Goal: Information Seeking & Learning: Learn about a topic

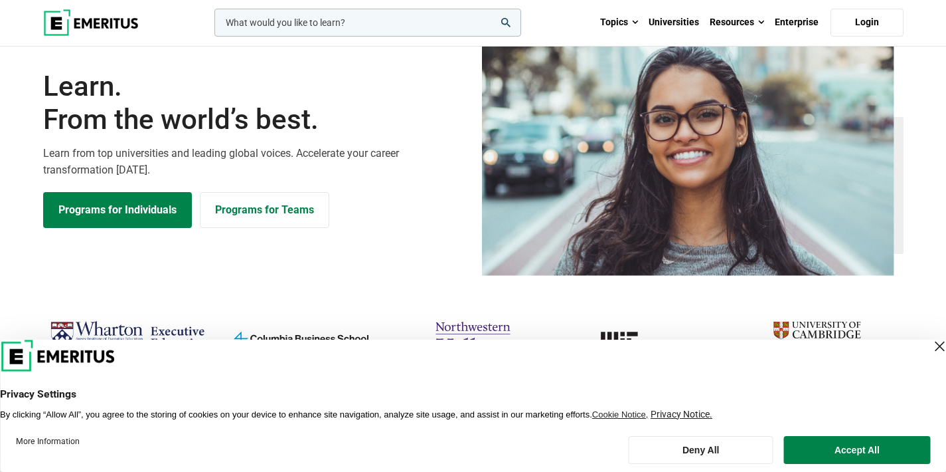
scroll to position [74, 0]
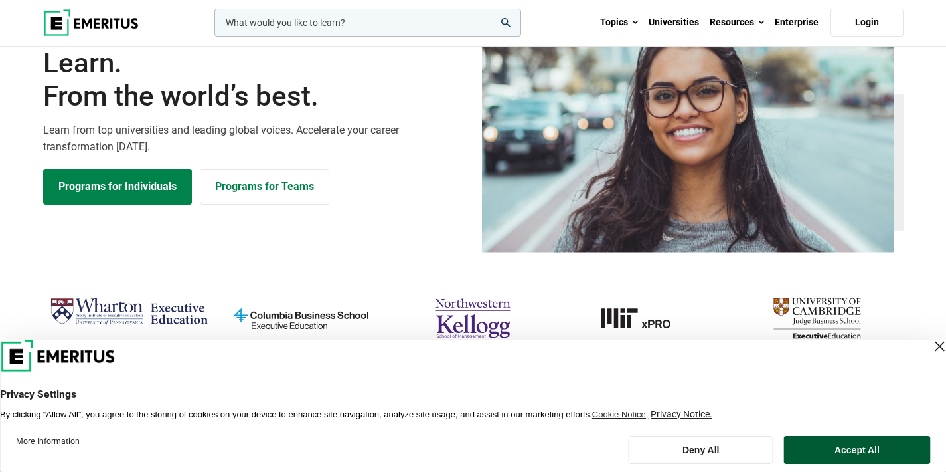
click at [877, 442] on button "Accept All" at bounding box center [857, 450] width 146 height 28
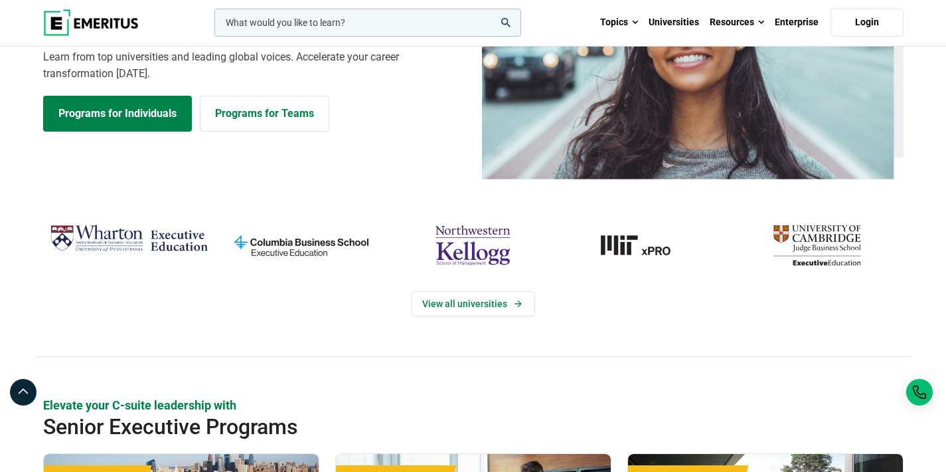
scroll to position [0, 0]
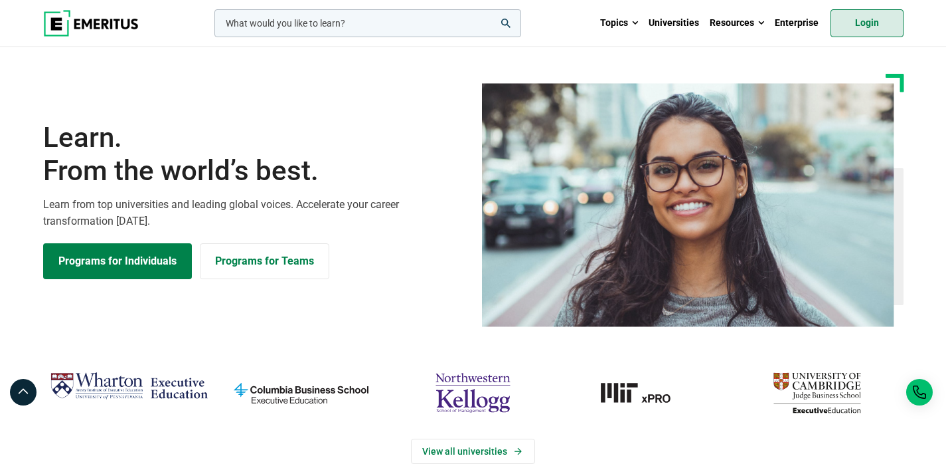
click at [876, 23] on link "Login" at bounding box center [867, 23] width 73 height 28
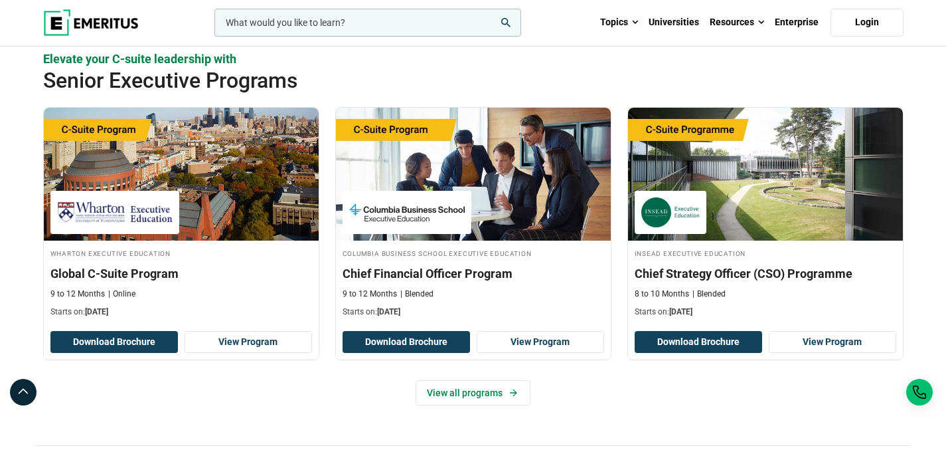
scroll to position [493, 0]
click at [495, 397] on link "View all programs" at bounding box center [473, 392] width 115 height 25
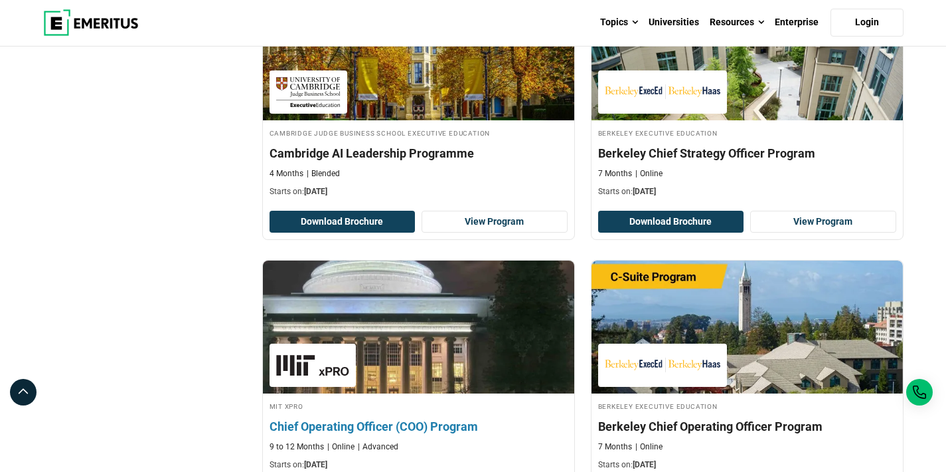
scroll to position [774, 0]
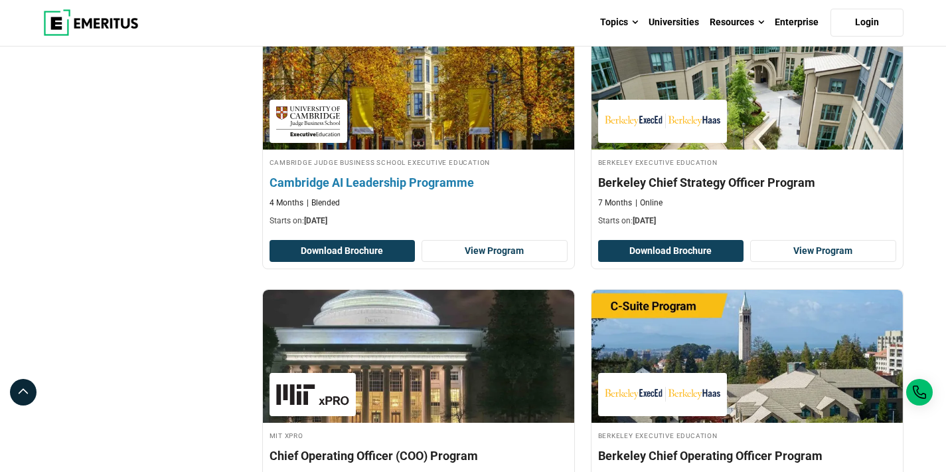
click at [515, 177] on h4 "Cambridge AI Leadership Programme" at bounding box center [419, 182] width 298 height 17
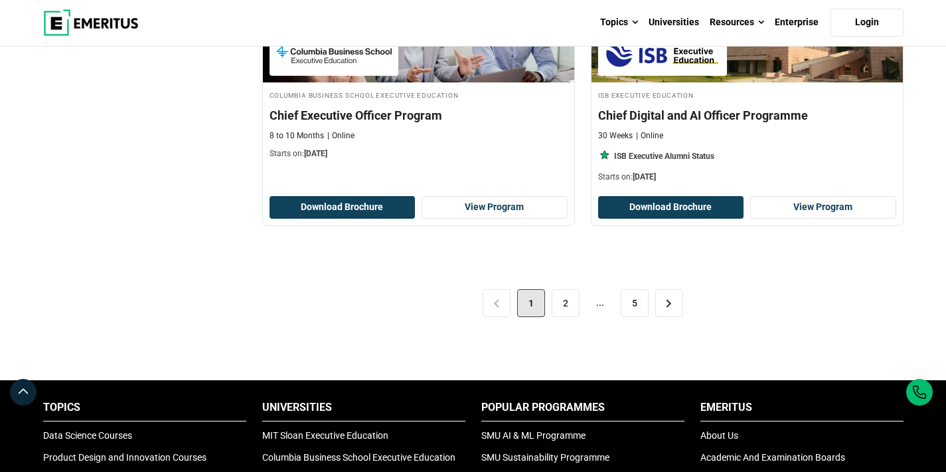
scroll to position [2817, 0]
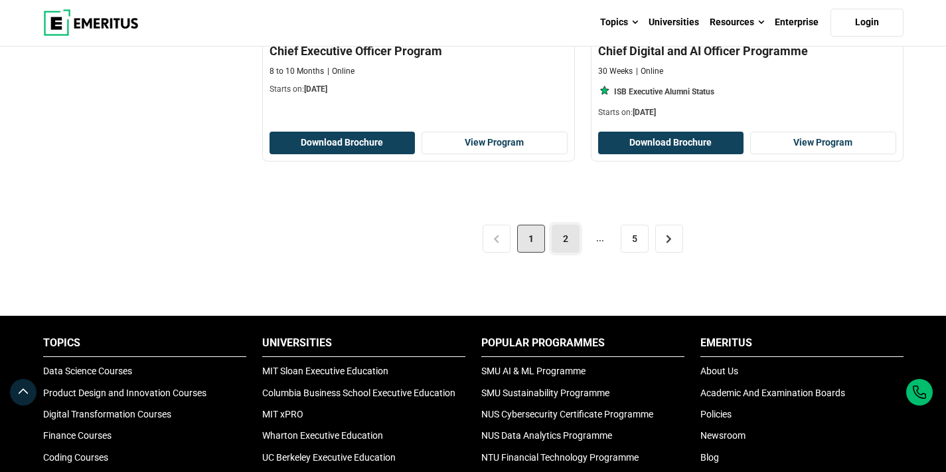
click at [564, 237] on link "2" at bounding box center [566, 238] width 28 height 28
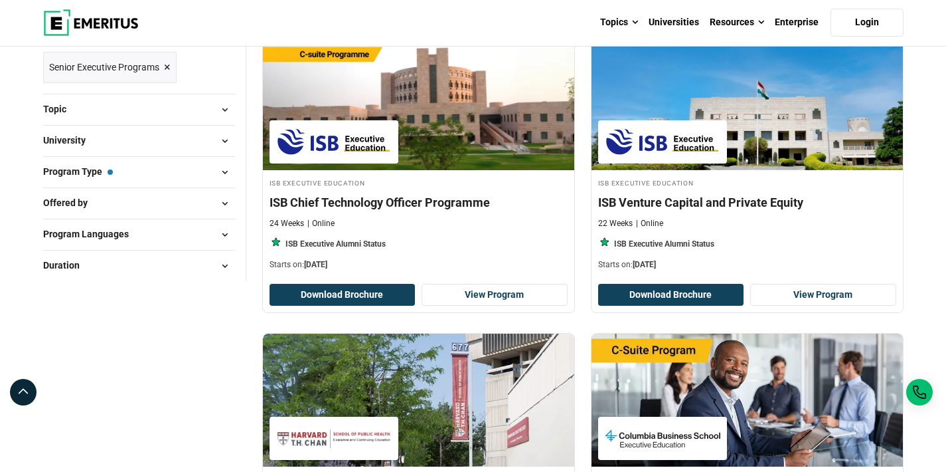
click at [229, 169] on span at bounding box center [225, 172] width 20 height 20
click at [225, 171] on span at bounding box center [225, 172] width 20 height 20
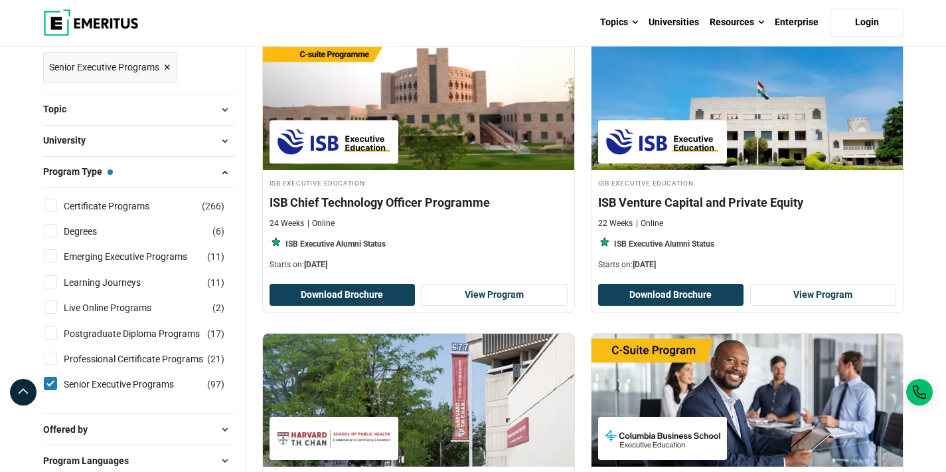
click at [225, 173] on span at bounding box center [225, 172] width 20 height 20
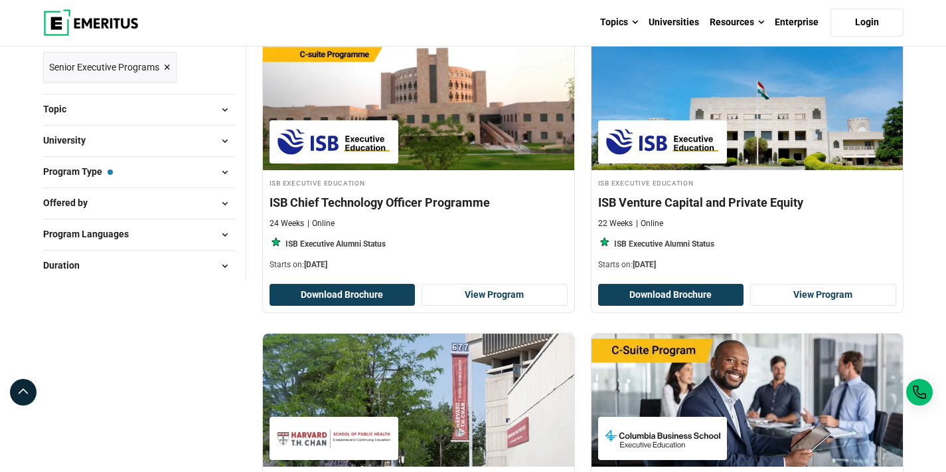
click at [223, 201] on span at bounding box center [225, 203] width 20 height 20
click at [230, 202] on span at bounding box center [225, 203] width 20 height 20
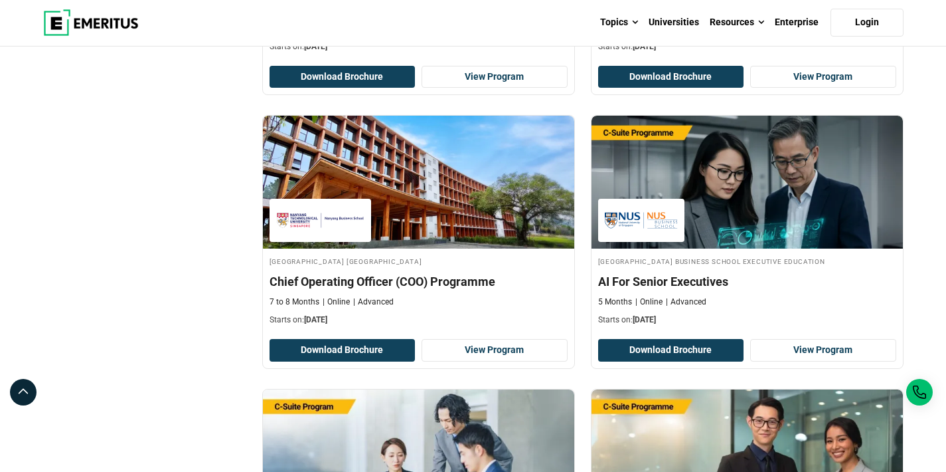
scroll to position [717, 0]
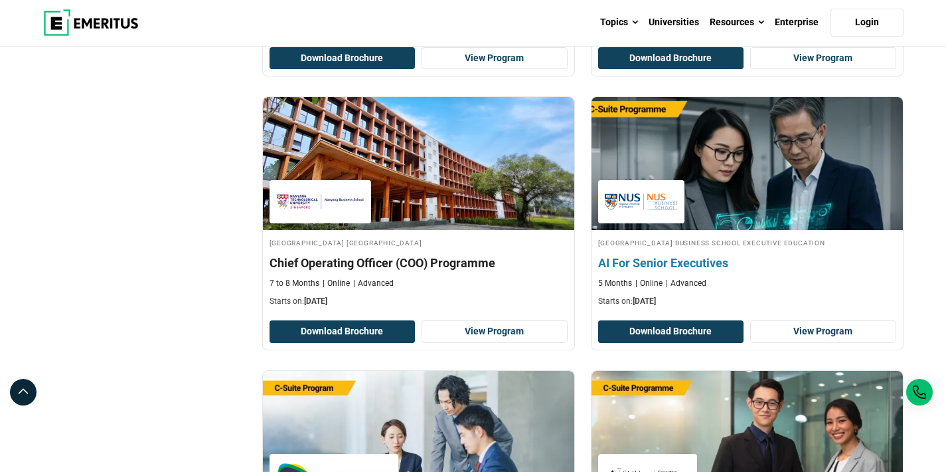
click at [710, 261] on h4 "AI For Senior Executives" at bounding box center [747, 262] width 298 height 17
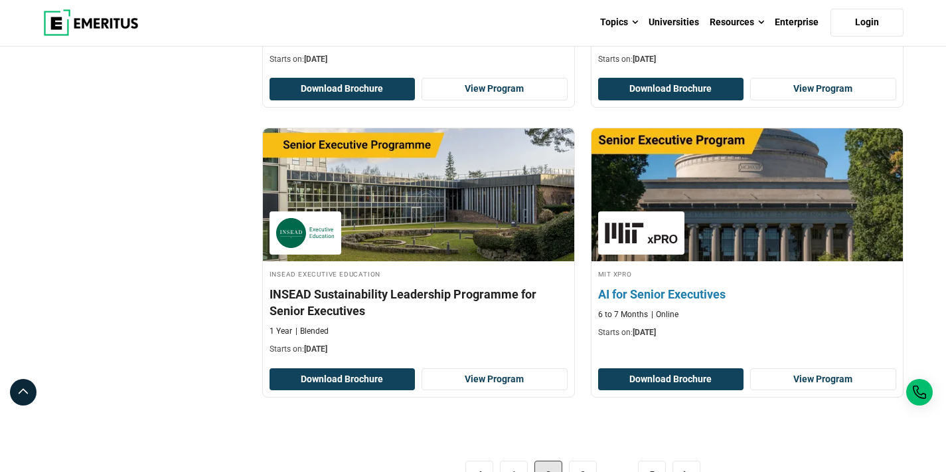
scroll to position [2655, 0]
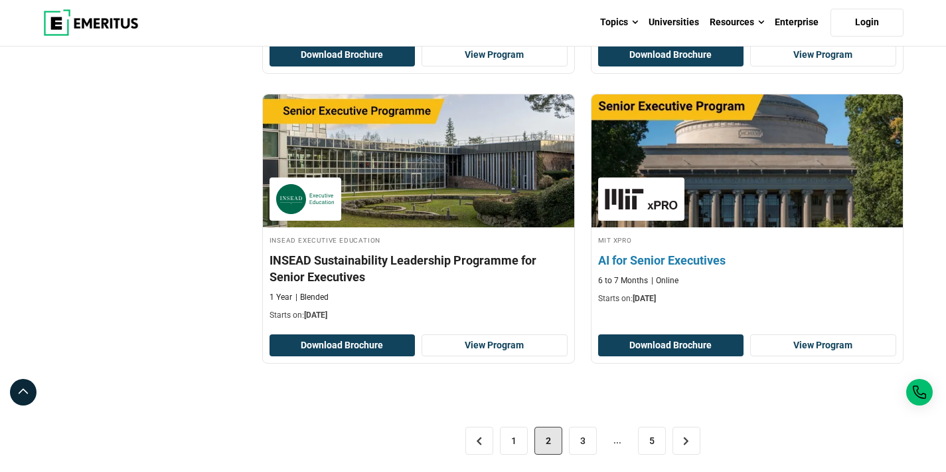
click at [723, 264] on h4 "AI for Senior Executives" at bounding box center [747, 260] width 298 height 17
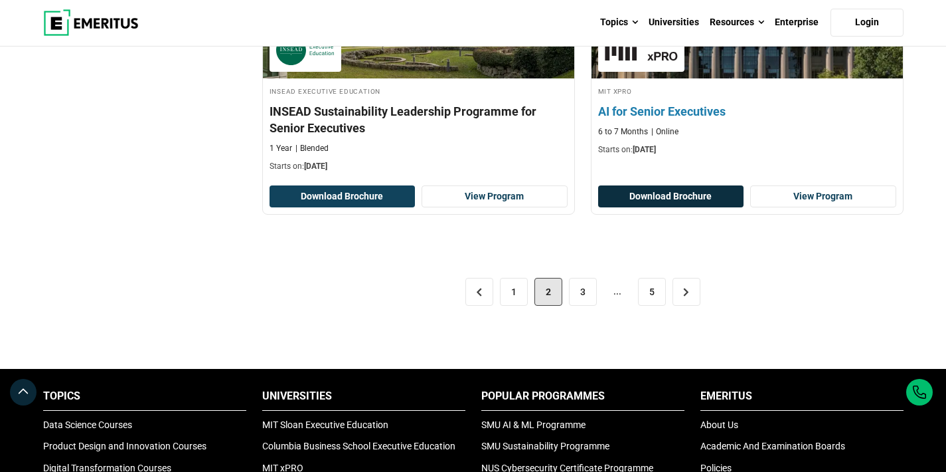
scroll to position [2656, 0]
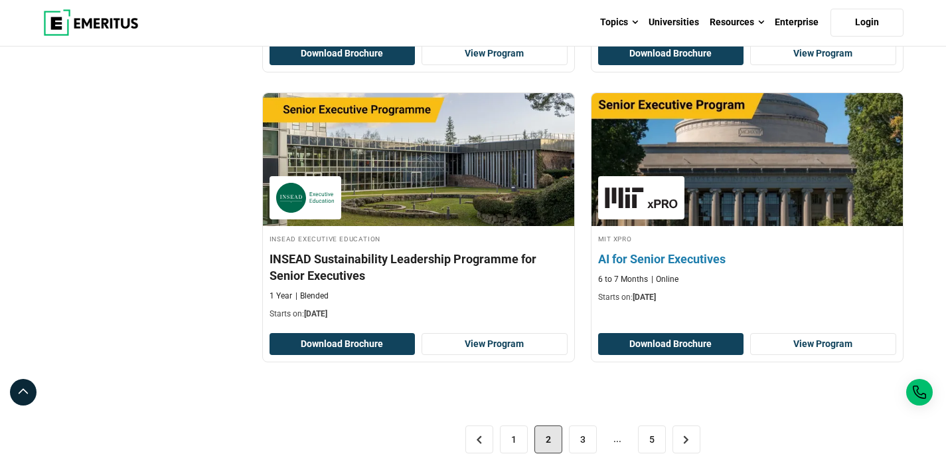
click at [707, 260] on h4 "AI for Senior Executives" at bounding box center [747, 258] width 298 height 17
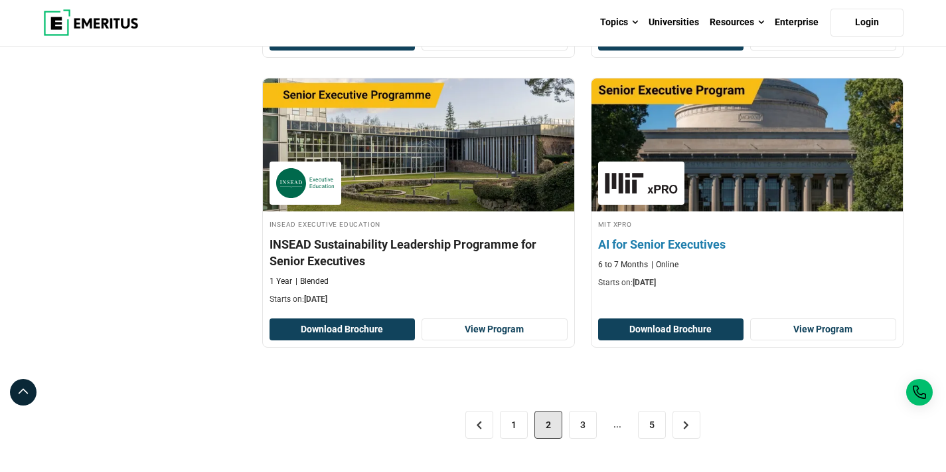
scroll to position [2690, 0]
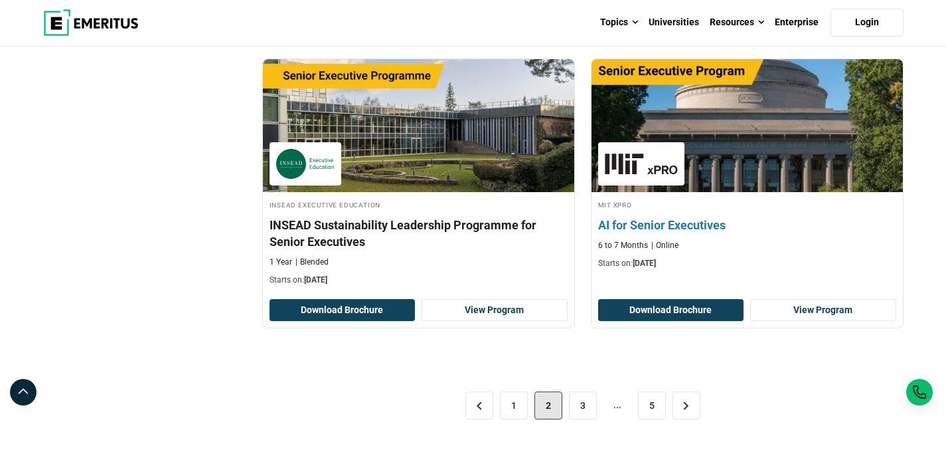
click at [785, 240] on div "6 to 7 Months Online" at bounding box center [747, 245] width 298 height 11
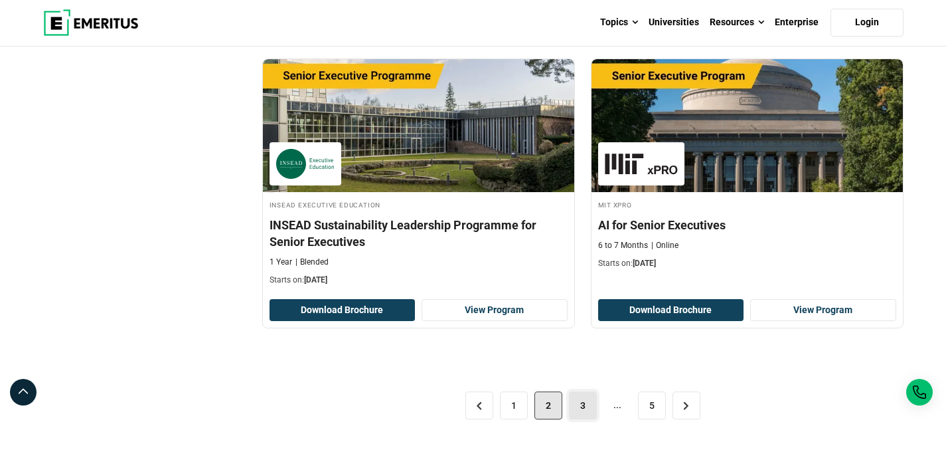
click at [587, 405] on link "3" at bounding box center [583, 405] width 28 height 28
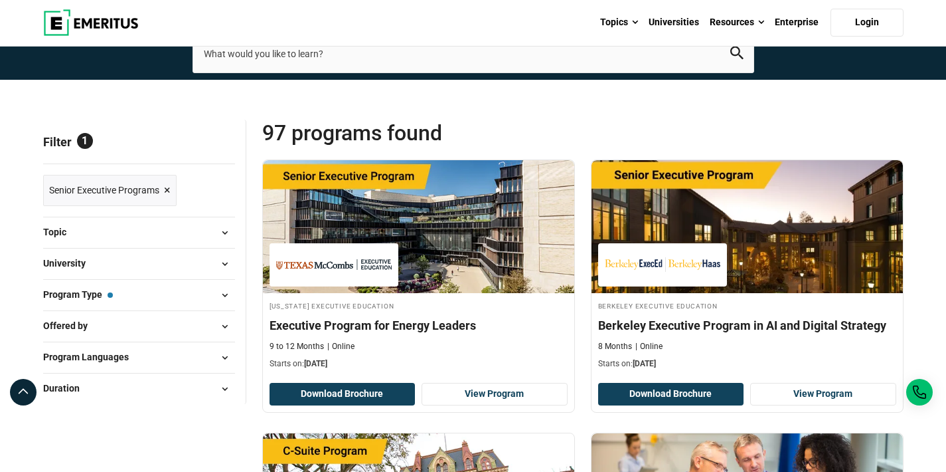
scroll to position [105, 0]
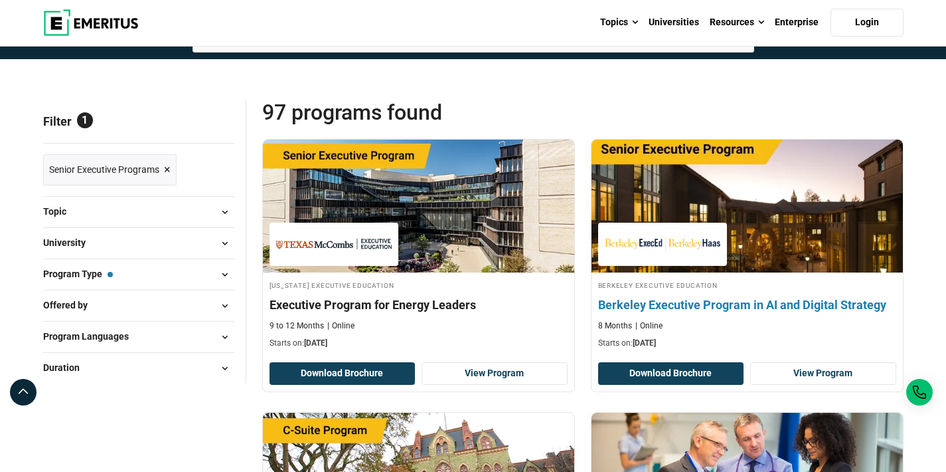
click at [711, 305] on h4 "Berkeley Executive Program in AI and Digital Strategy" at bounding box center [747, 304] width 298 height 17
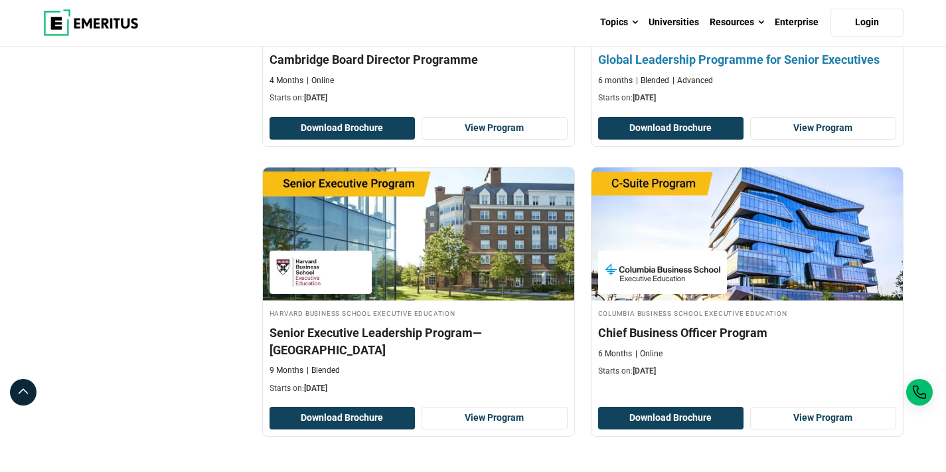
scroll to position [2686, 0]
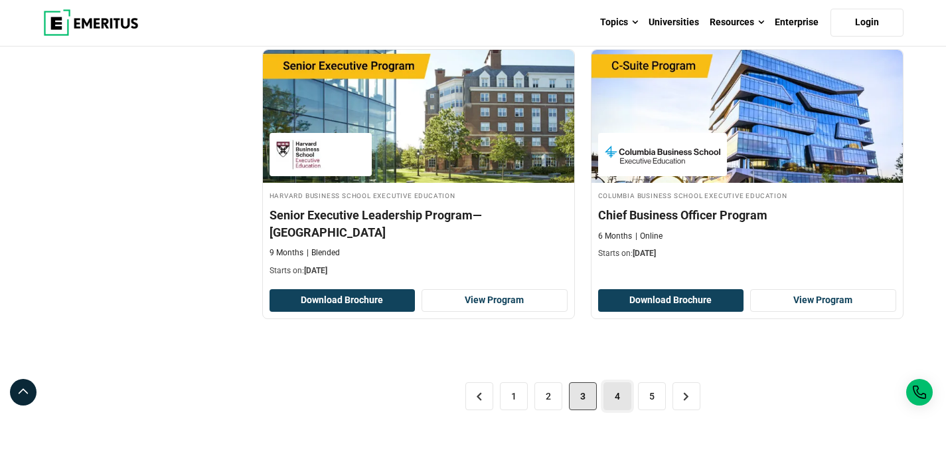
click at [621, 382] on link "4" at bounding box center [618, 396] width 28 height 28
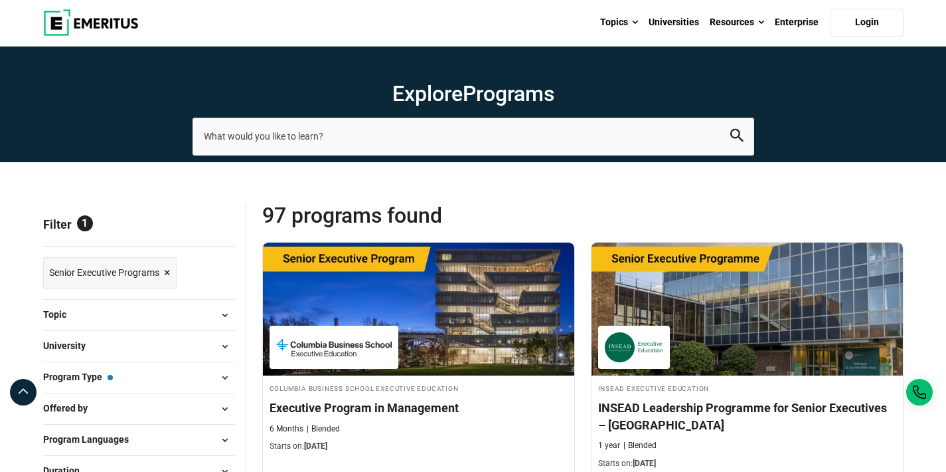
scroll to position [3, 0]
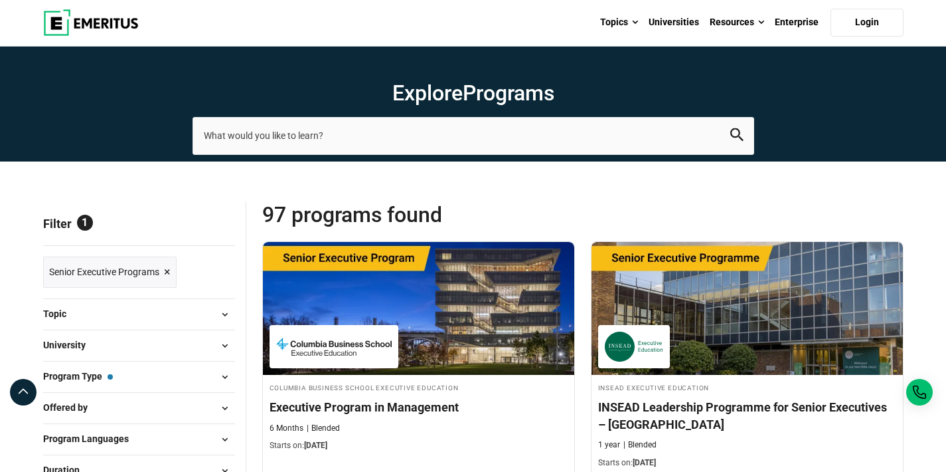
click at [219, 229] on span "Reset all" at bounding box center [214, 225] width 41 height 17
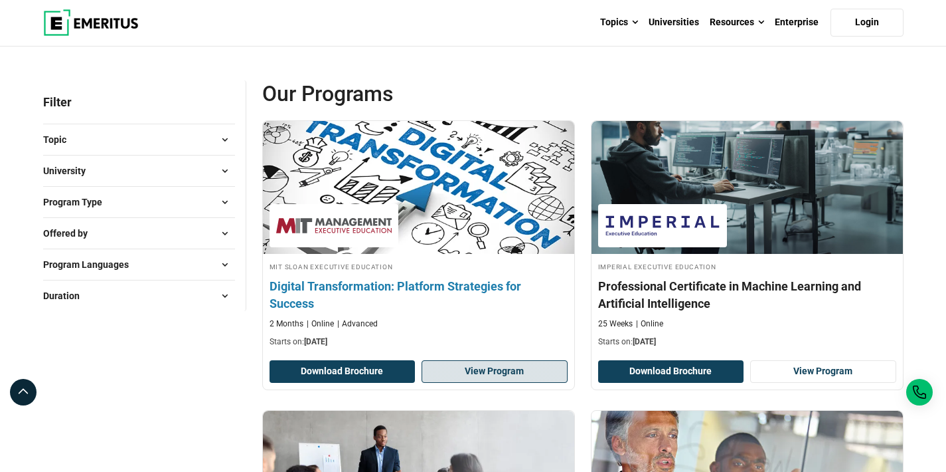
scroll to position [131, 0]
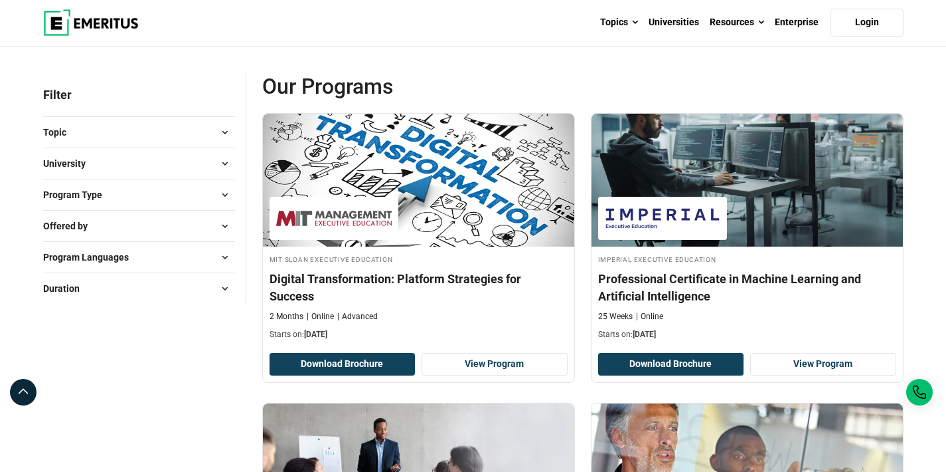
click at [222, 131] on span at bounding box center [225, 132] width 20 height 20
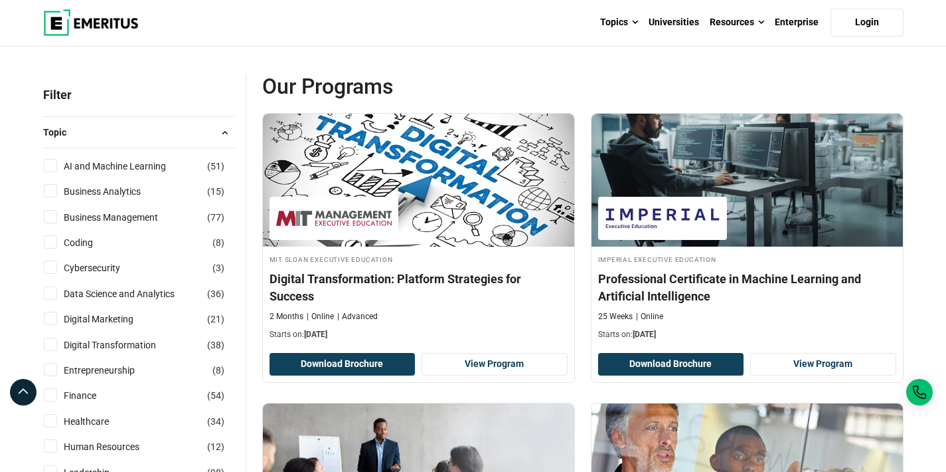
click at [53, 164] on input "AI and Machine Learning ( 51 )" at bounding box center [50, 165] width 13 height 13
checkbox input "true"
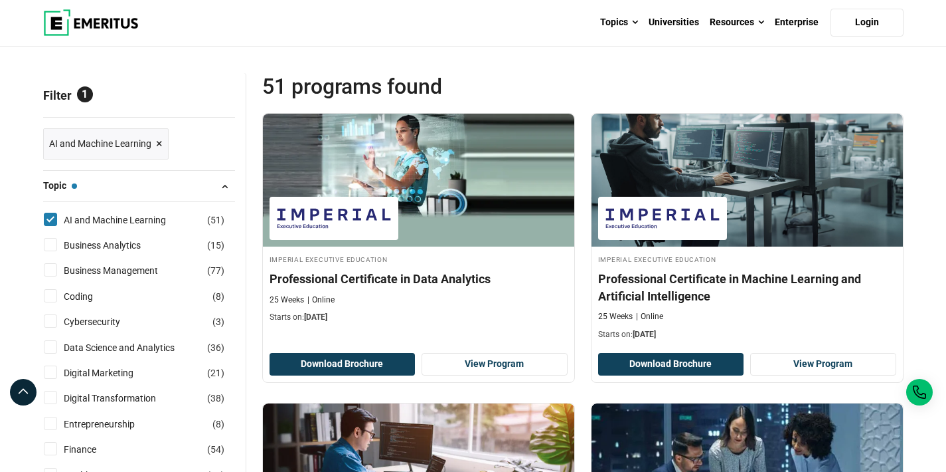
scroll to position [165, 0]
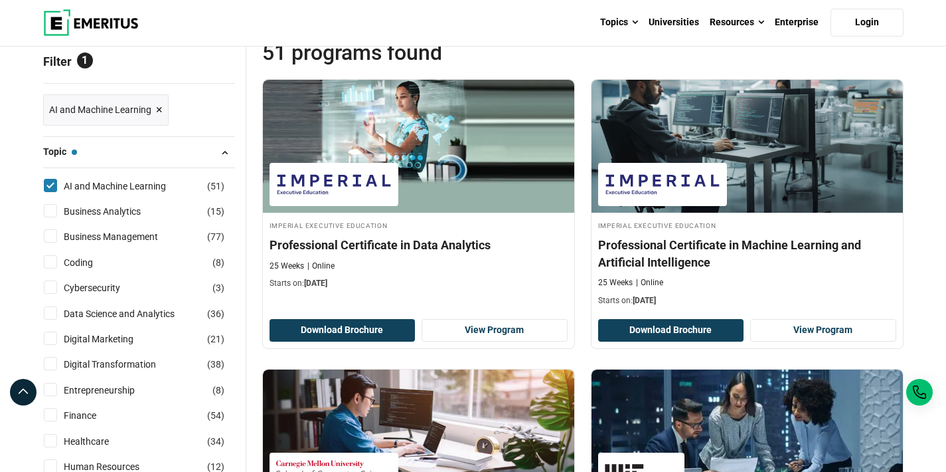
click at [47, 365] on input "Digital Transformation ( 38 )" at bounding box center [50, 363] width 13 height 13
checkbox input "true"
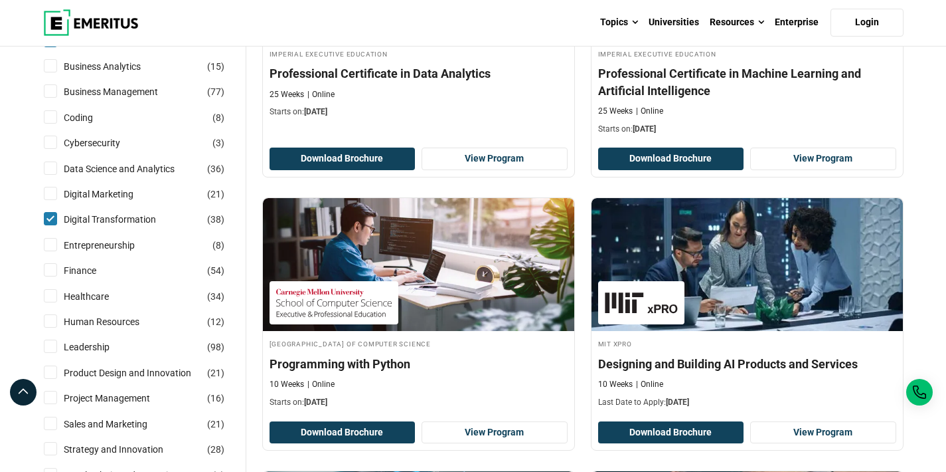
scroll to position [329, 0]
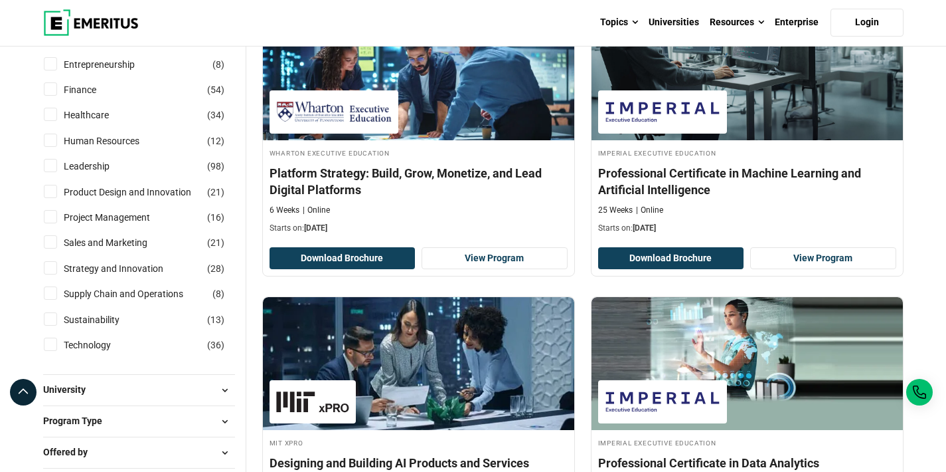
scroll to position [713, 0]
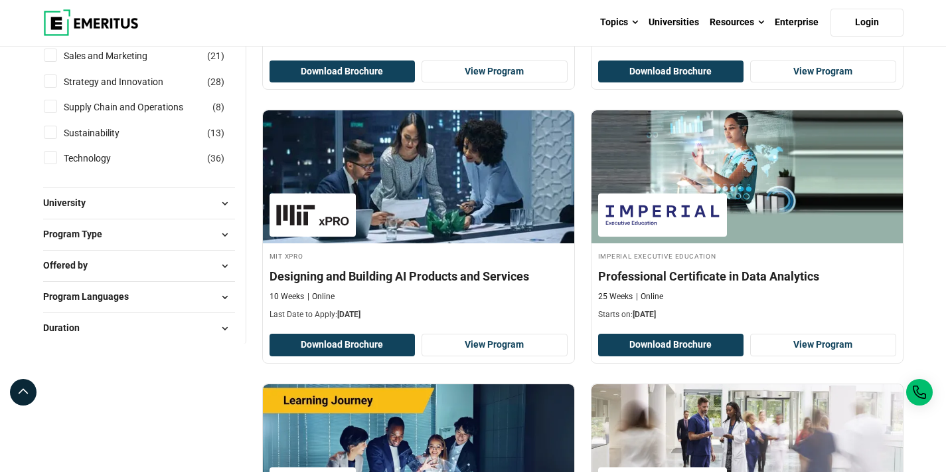
click at [224, 329] on span at bounding box center [225, 328] width 20 height 20
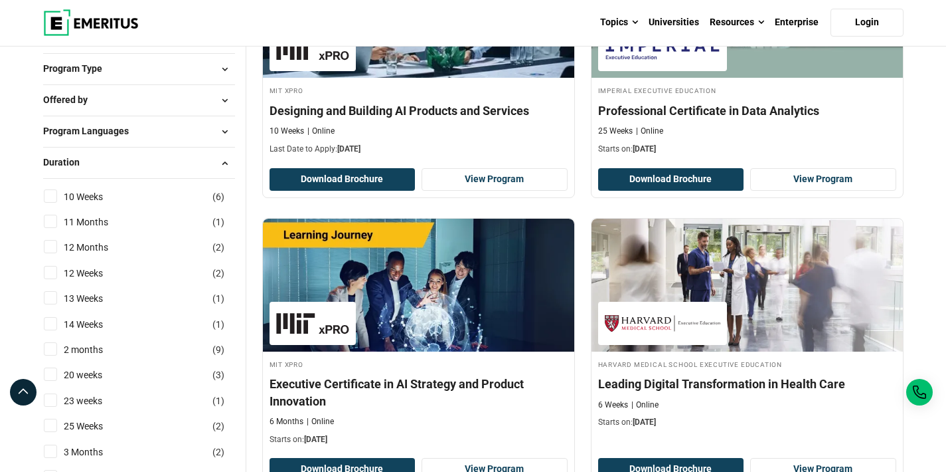
scroll to position [895, 0]
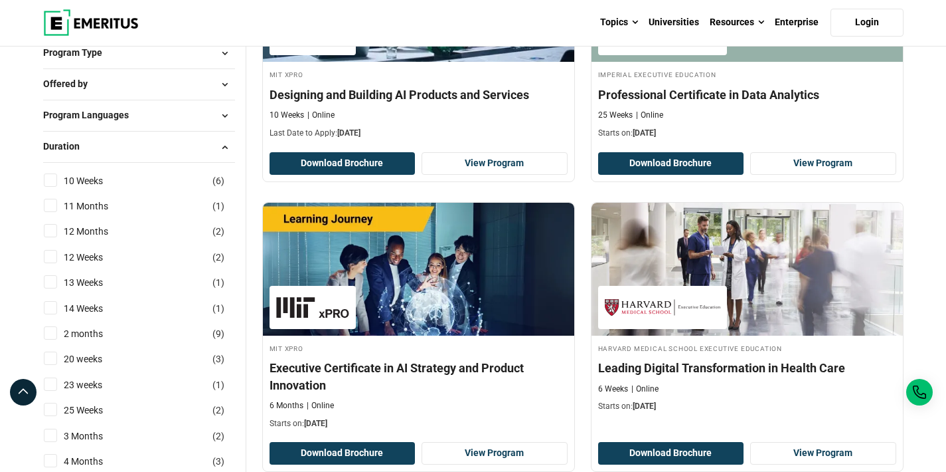
click at [228, 147] on span at bounding box center [225, 147] width 20 height 20
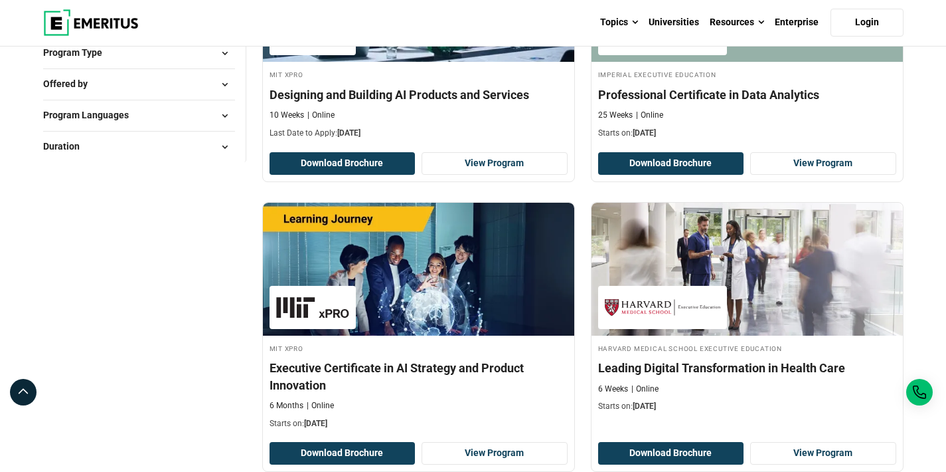
click at [222, 86] on span at bounding box center [225, 84] width 20 height 20
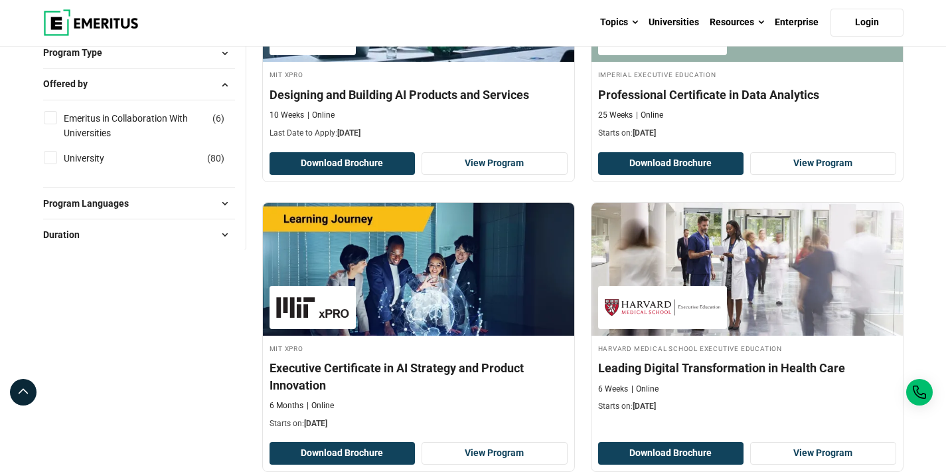
click at [50, 117] on input "Emeritus in Collaboration With Universities ( 6 )" at bounding box center [50, 117] width 13 height 13
checkbox input "true"
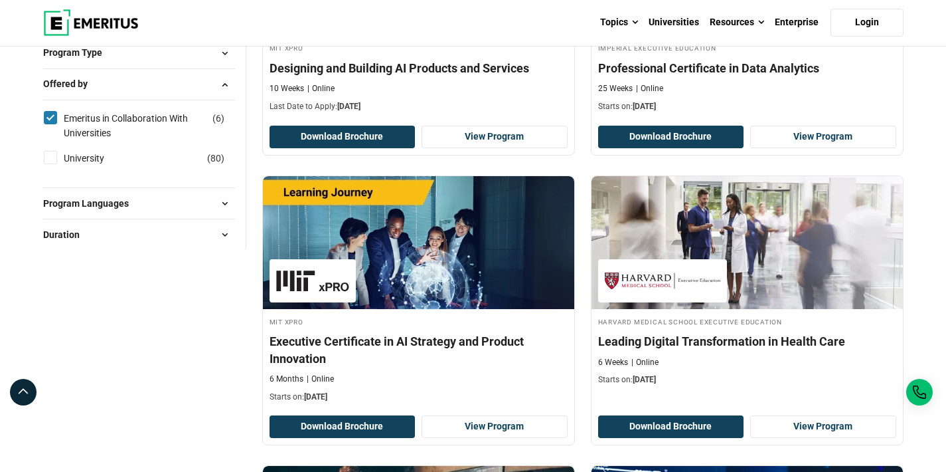
click at [48, 157] on input "University ( 80 )" at bounding box center [50, 157] width 13 height 13
checkbox input "true"
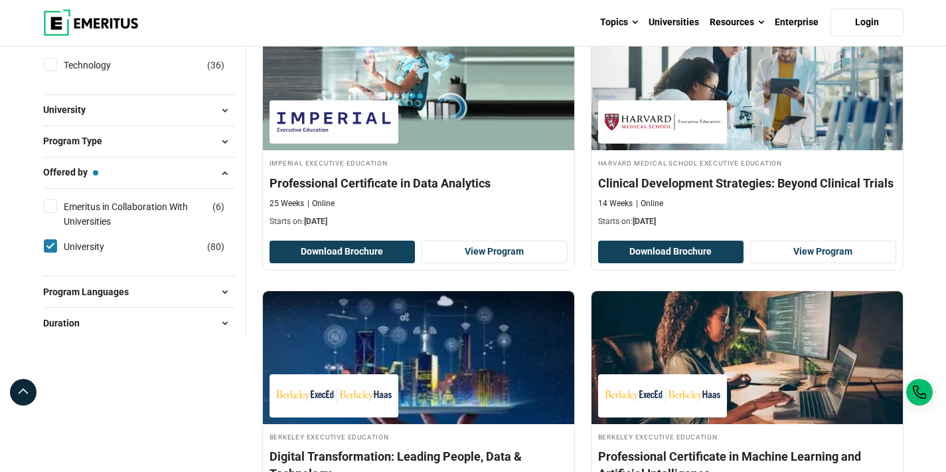
scroll to position [807, 0]
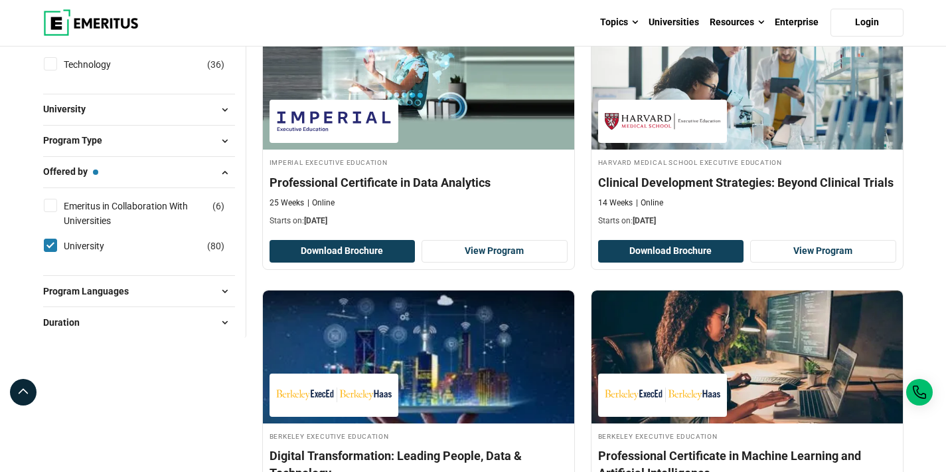
click at [50, 207] on input "Emeritus in Collaboration With Universities ( 6 )" at bounding box center [50, 205] width 13 height 13
checkbox input "true"
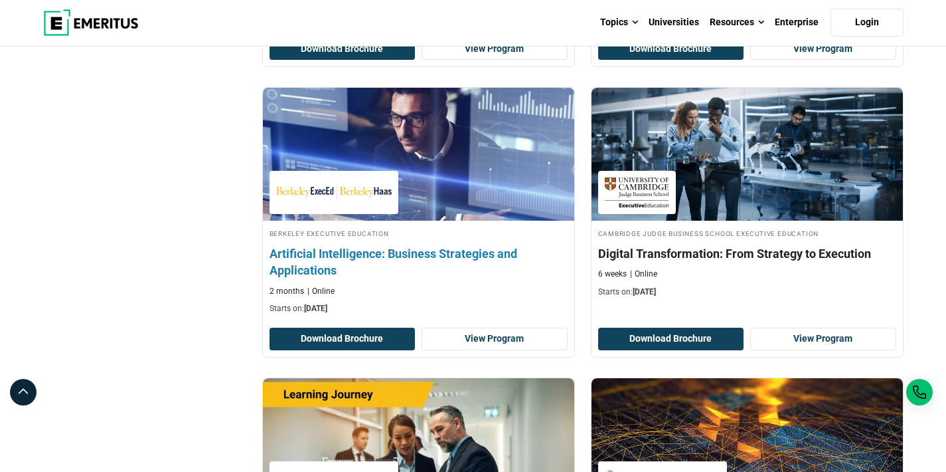
scroll to position [2171, 0]
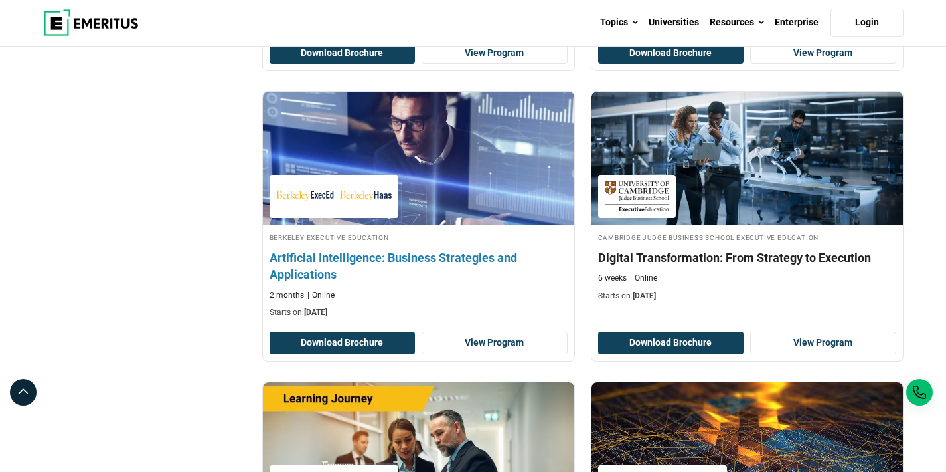
click at [469, 276] on h4 "Artificial Intelligence: Business Strategies and Applications" at bounding box center [419, 265] width 298 height 33
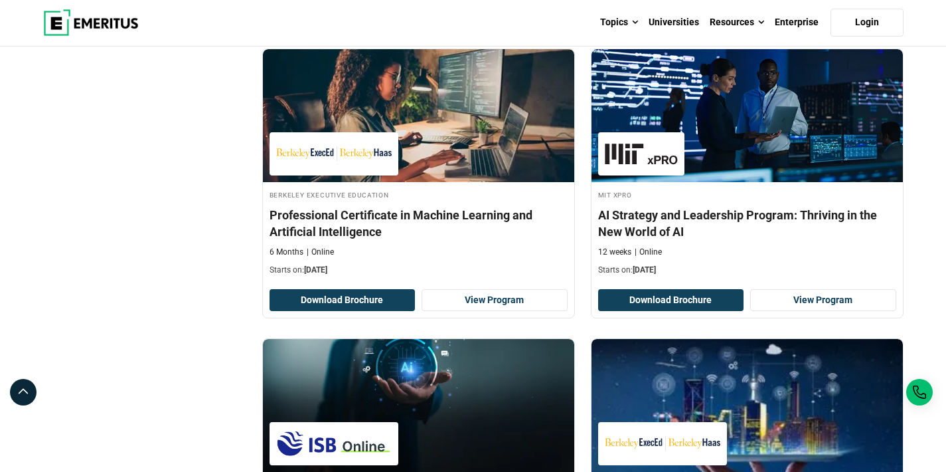
scroll to position [0, 0]
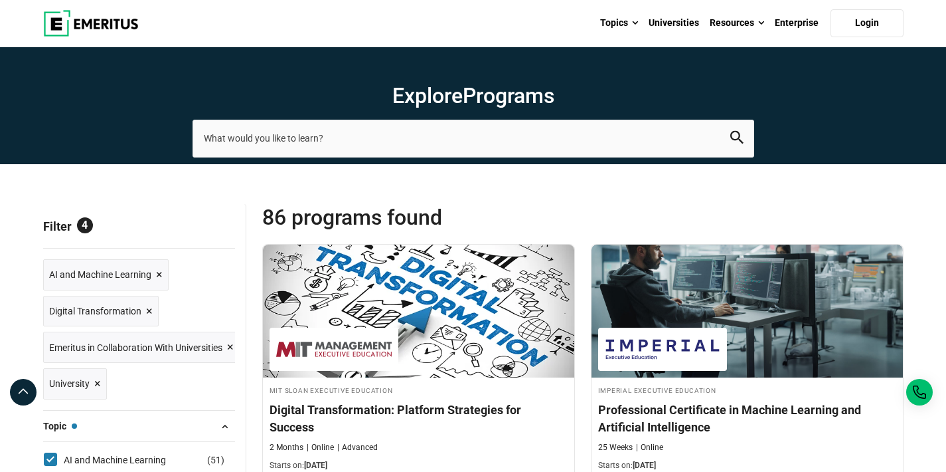
click at [110, 27] on img at bounding box center [91, 23] width 96 height 27
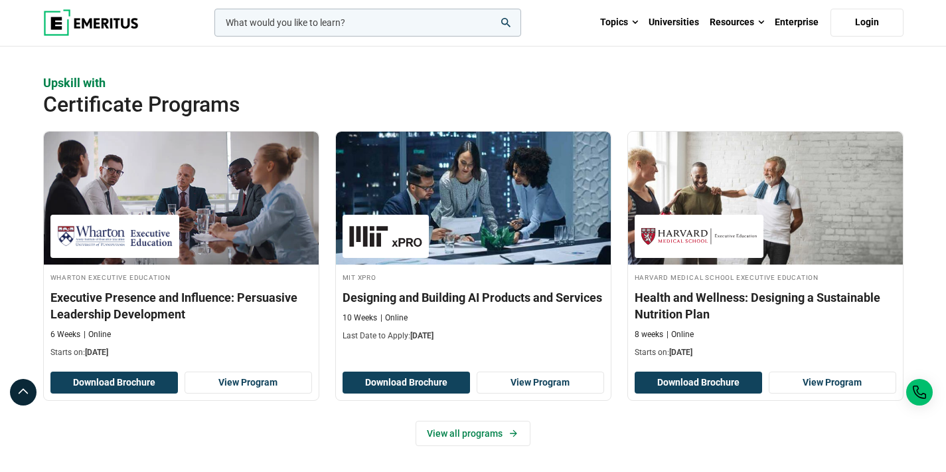
scroll to position [1362, 0]
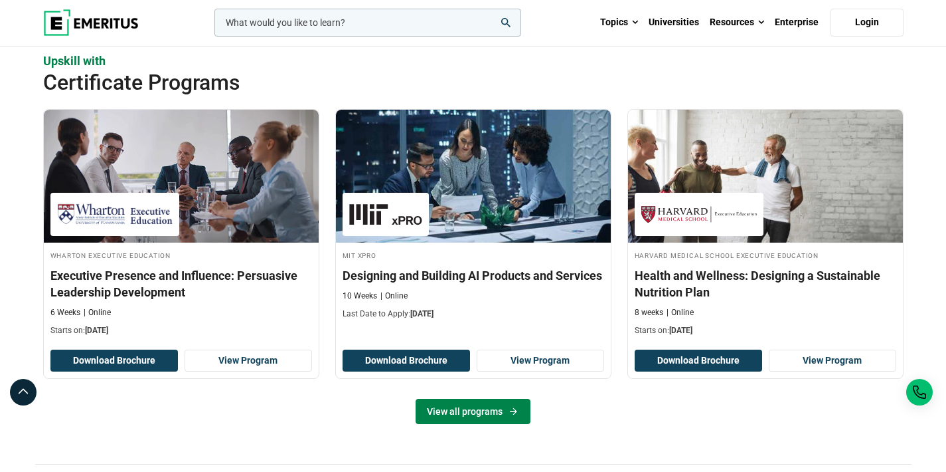
click at [475, 408] on link "View all programs" at bounding box center [473, 410] width 115 height 25
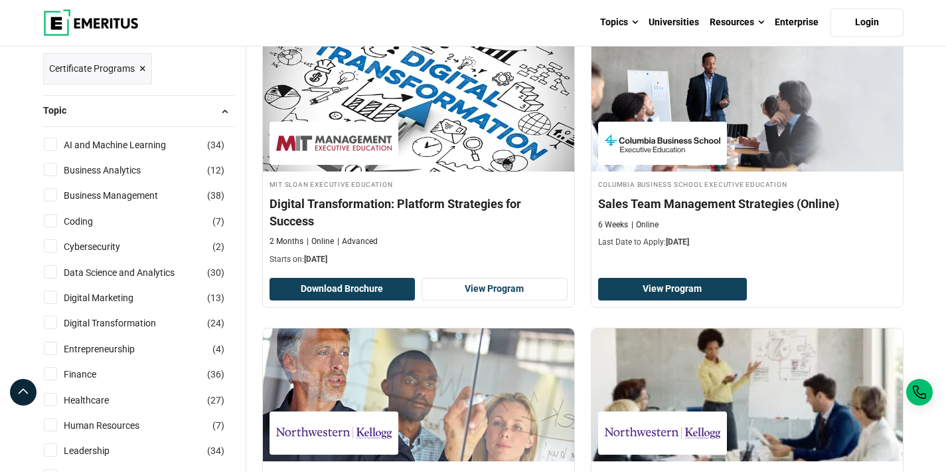
click at [51, 145] on input "AI and Machine Learning ( 34 )" at bounding box center [50, 143] width 13 height 13
checkbox input "true"
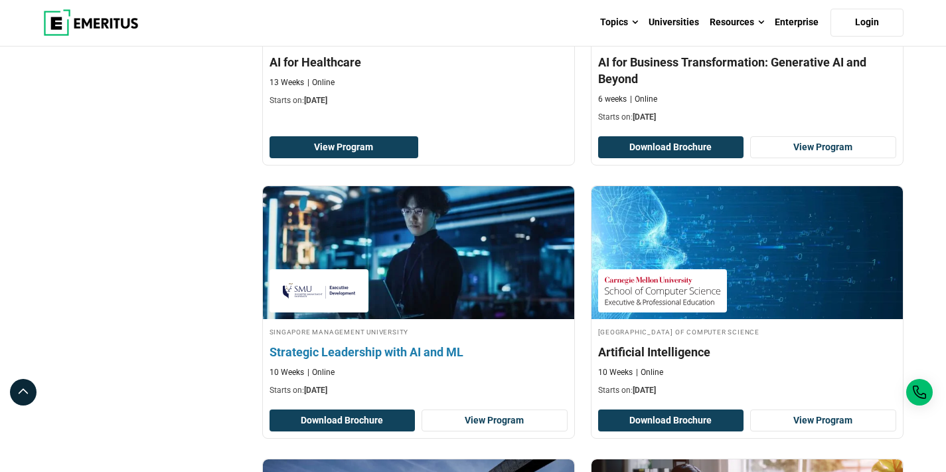
scroll to position [2131, 0]
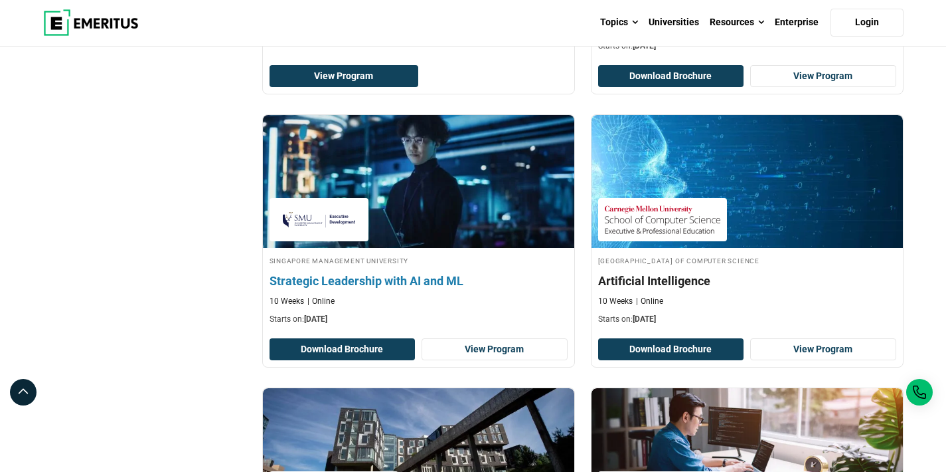
click at [491, 286] on h4 "Strategic Leadership with AI and ML" at bounding box center [419, 280] width 298 height 17
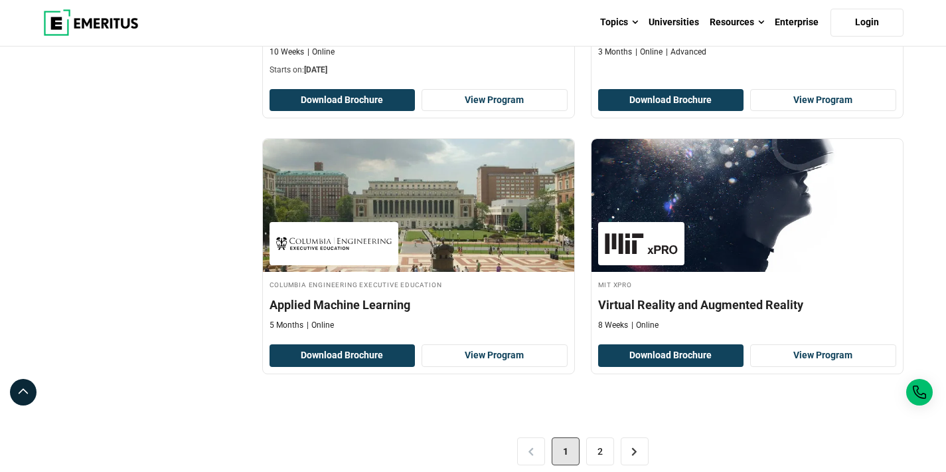
scroll to position [2810, 0]
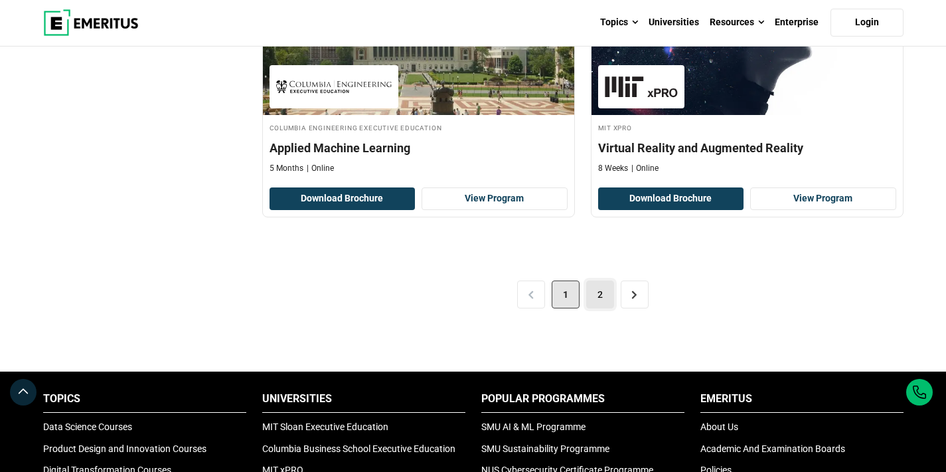
click at [608, 301] on link "2" at bounding box center [600, 294] width 28 height 28
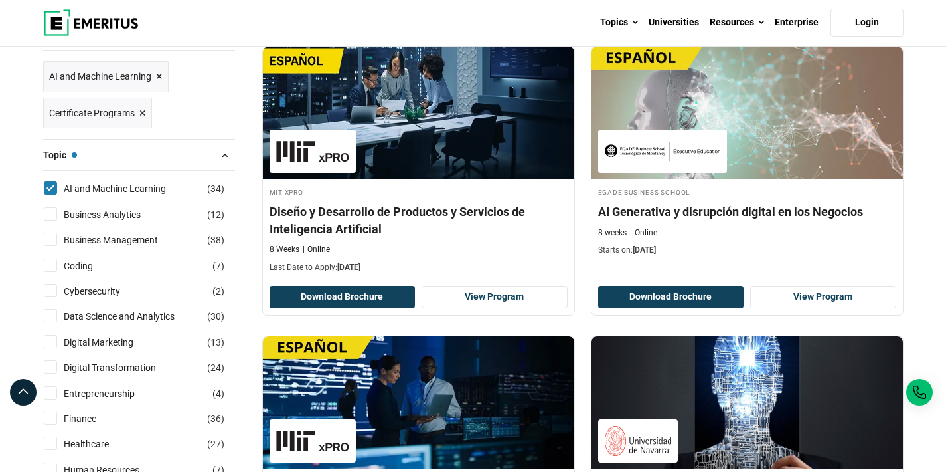
scroll to position [201, 0]
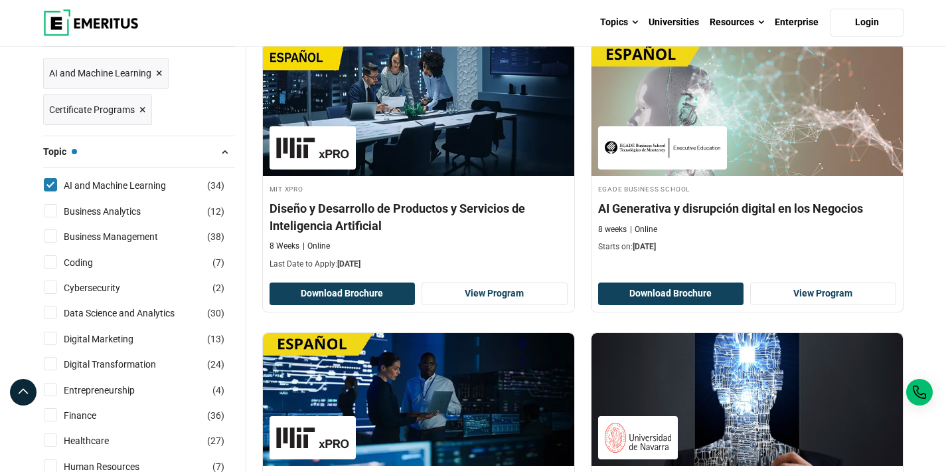
click at [52, 360] on input "Digital Transformation ( 24 )" at bounding box center [50, 363] width 13 height 13
checkbox input "true"
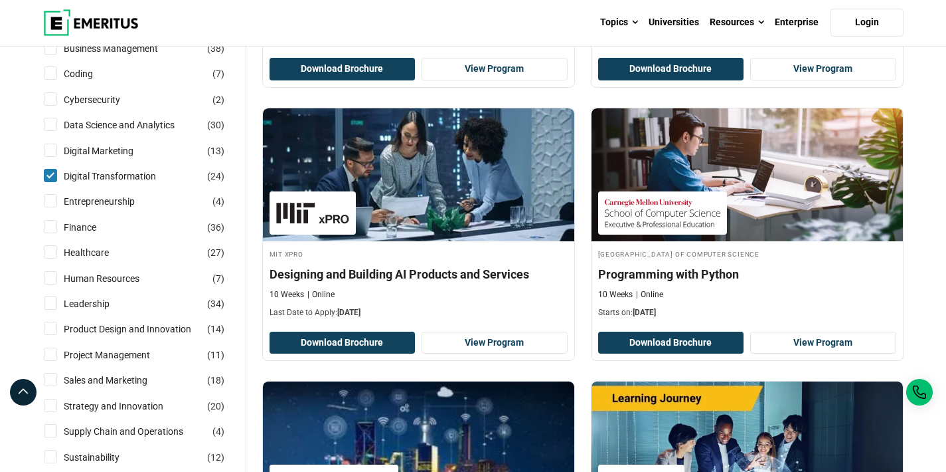
scroll to position [443, 0]
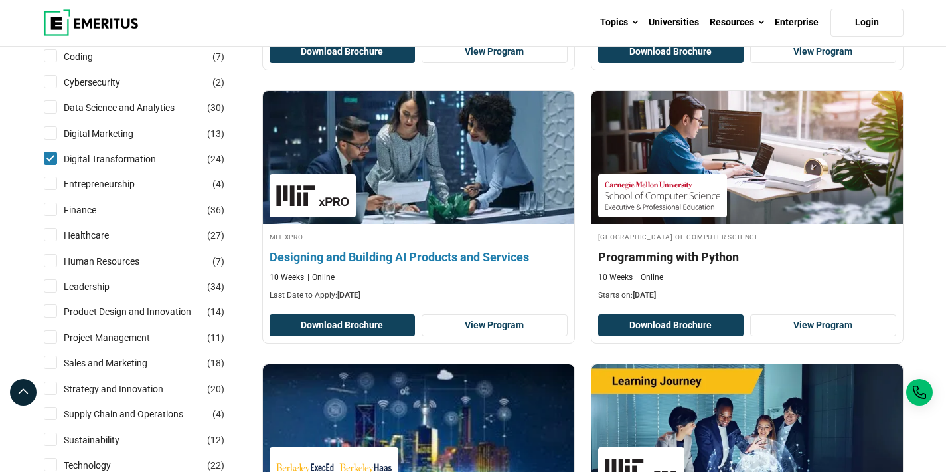
click at [437, 235] on h4 "MIT xPRO" at bounding box center [419, 235] width 298 height 11
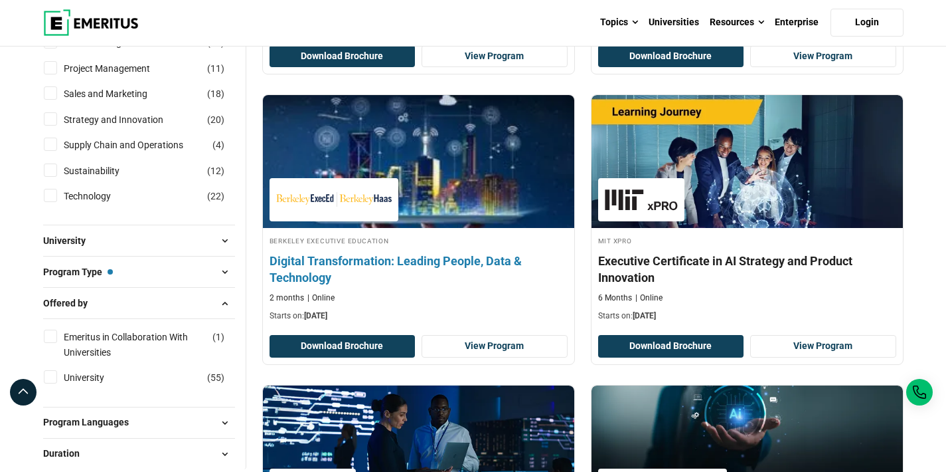
scroll to position [746, 0]
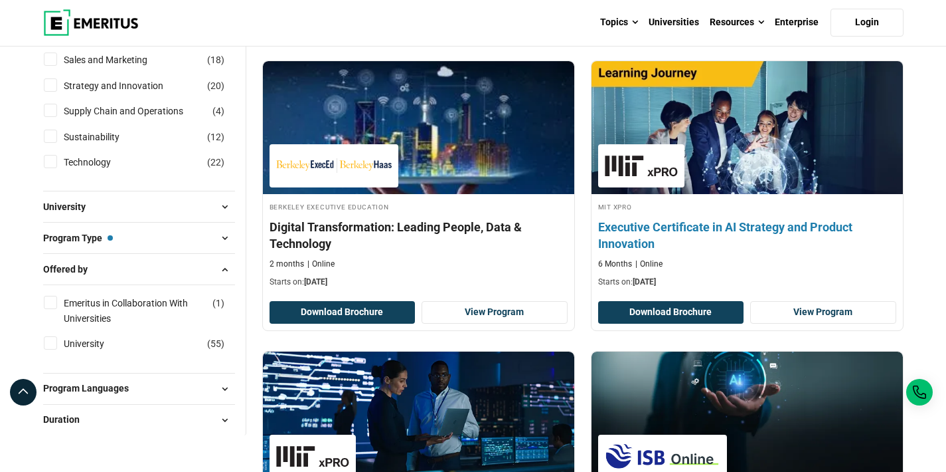
click at [674, 227] on h4 "Executive Certificate in AI Strategy and Product Innovation" at bounding box center [747, 235] width 298 height 33
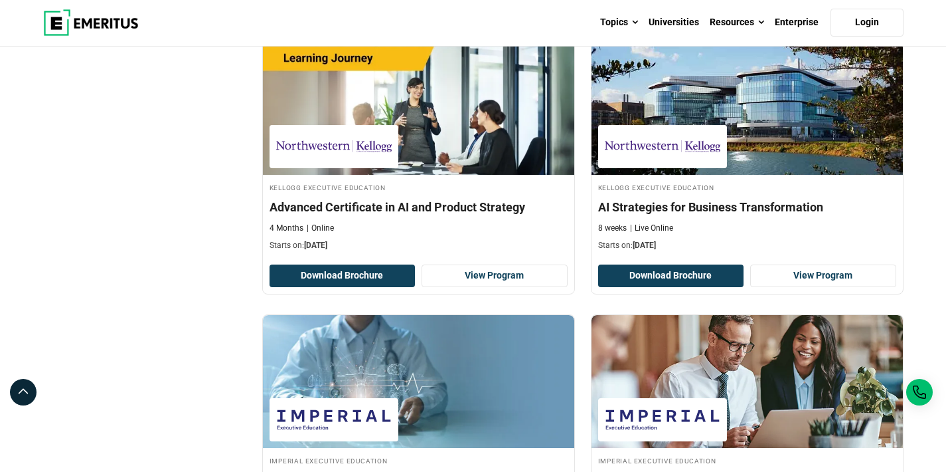
scroll to position [2454, 0]
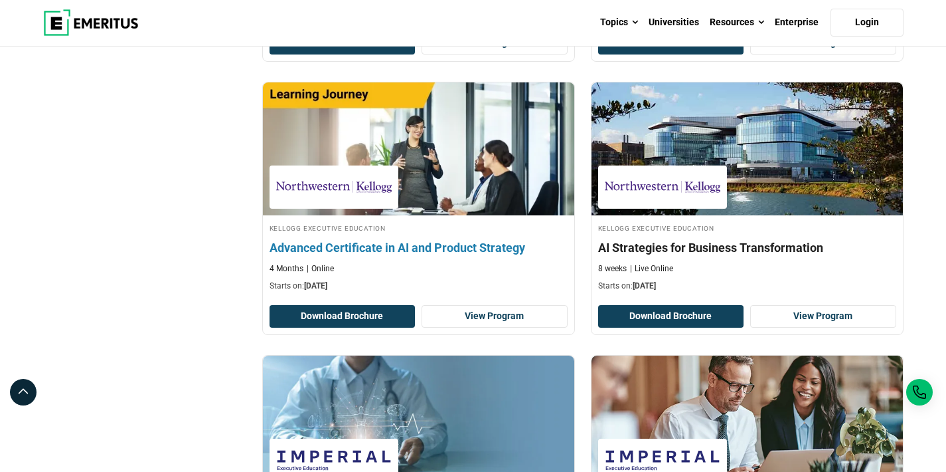
click at [434, 244] on h4 "Advanced Certificate in AI and Product Strategy" at bounding box center [419, 247] width 298 height 17
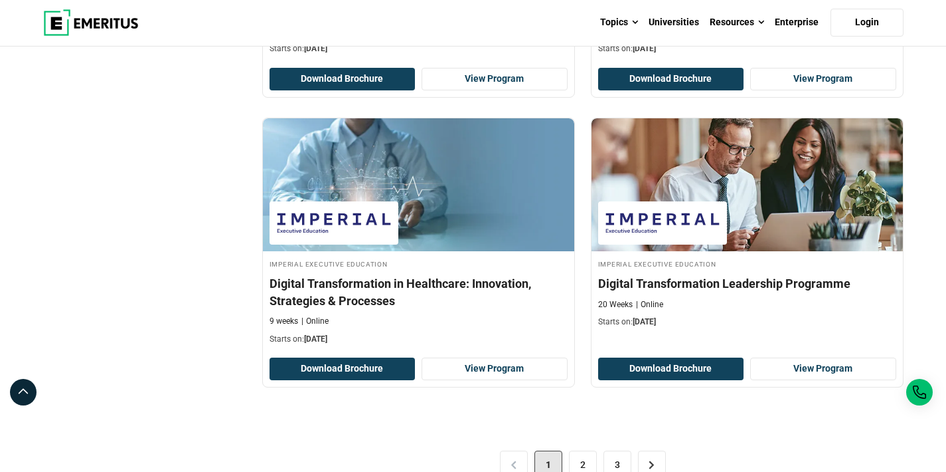
scroll to position [2824, 0]
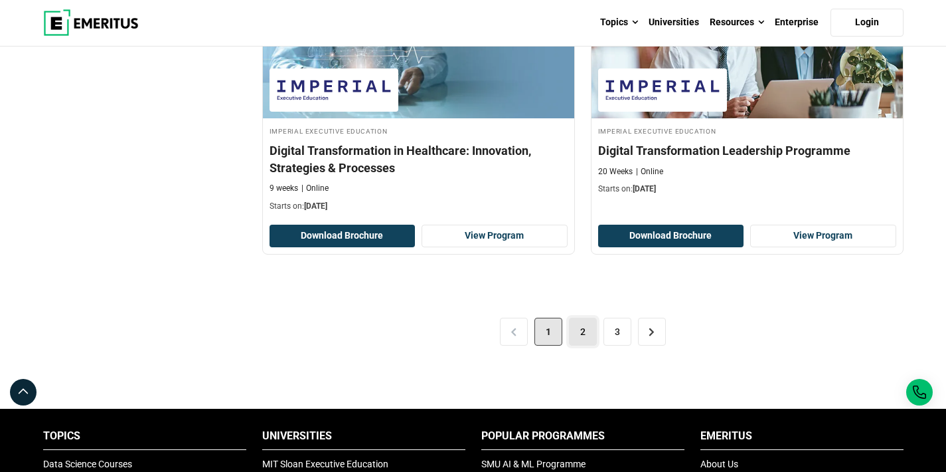
click at [582, 329] on link "2" at bounding box center [583, 331] width 28 height 28
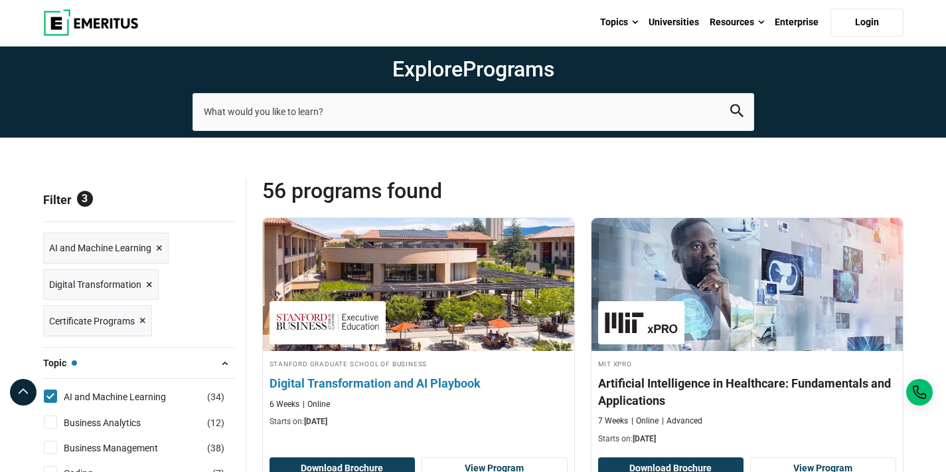
scroll to position [143, 0]
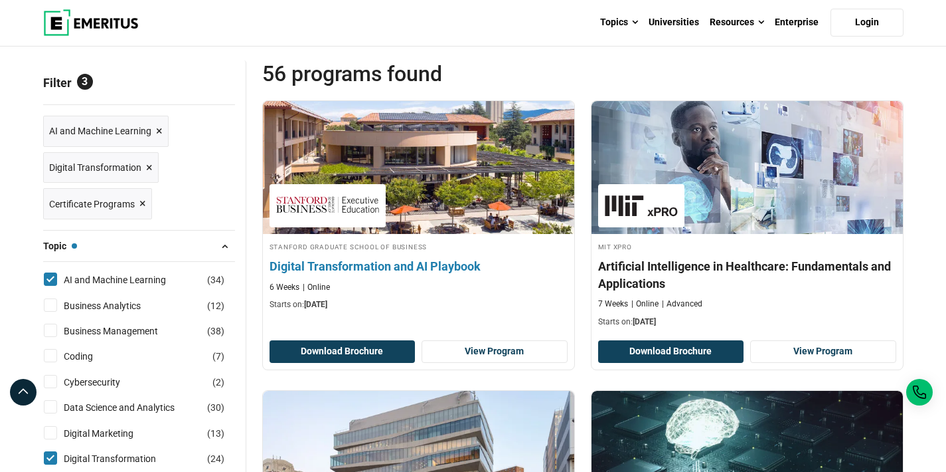
click at [457, 265] on h4 "Digital Transformation and AI Playbook" at bounding box center [419, 266] width 298 height 17
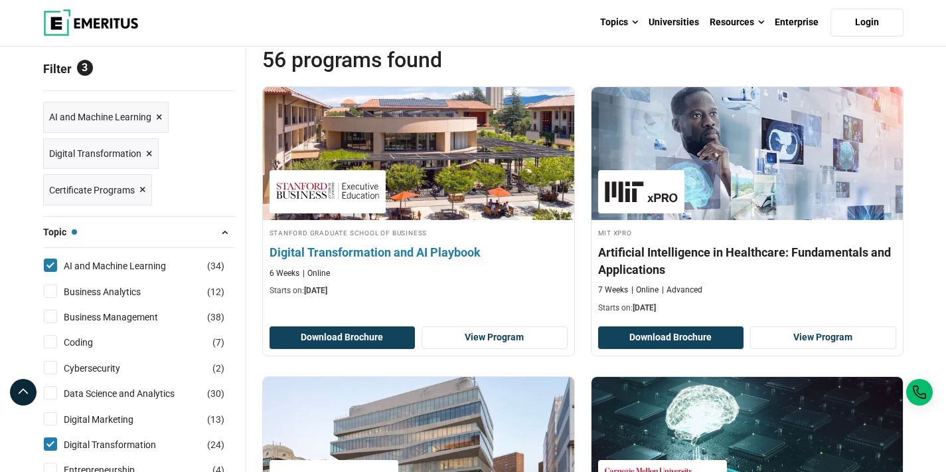
scroll to position [177, 0]
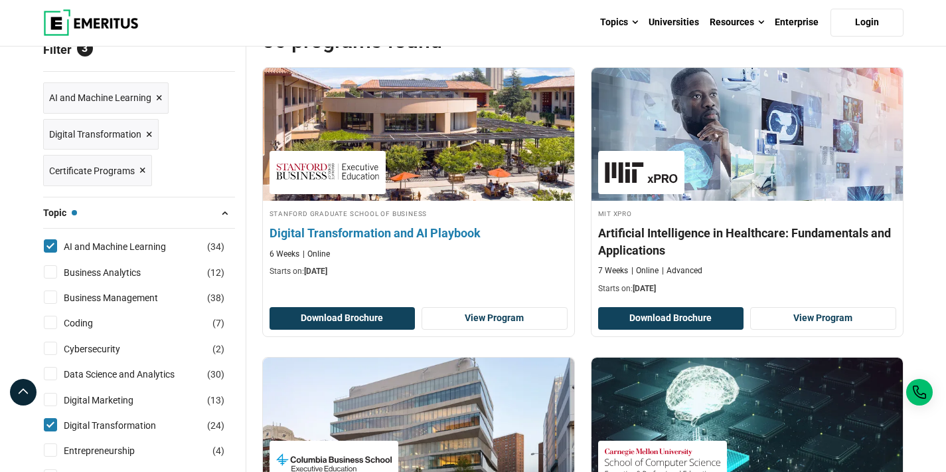
click at [517, 219] on div "Stanford Graduate School of Business Digital Transformation and AI Playbook 6 W…" at bounding box center [418, 242] width 311 height 70
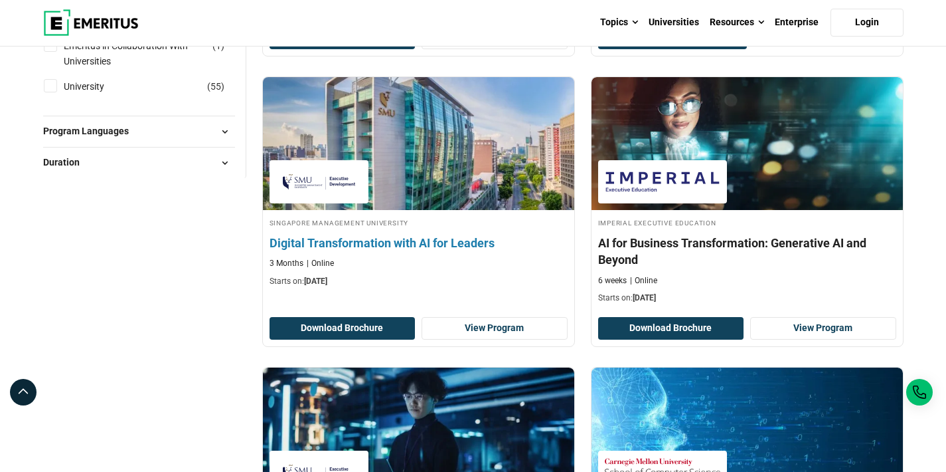
scroll to position [1004, 0]
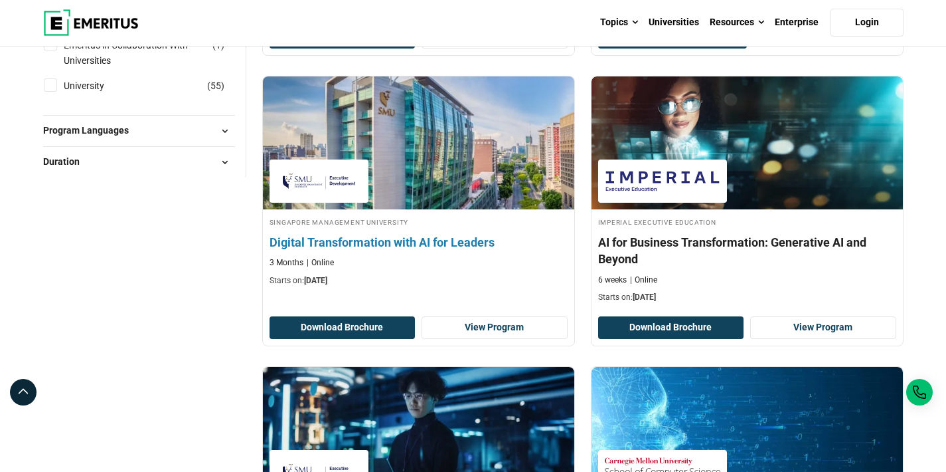
click at [474, 244] on h4 "Digital Transformation with AI for Leaders" at bounding box center [419, 242] width 298 height 17
